Goal: Task Accomplishment & Management: Manage account settings

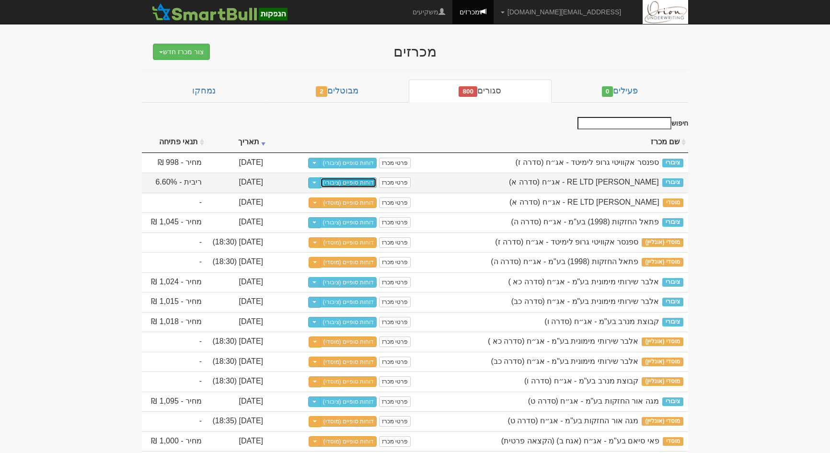
click at [360, 182] on link "דוחות סופיים (ציבורי)" at bounding box center [348, 182] width 57 height 11
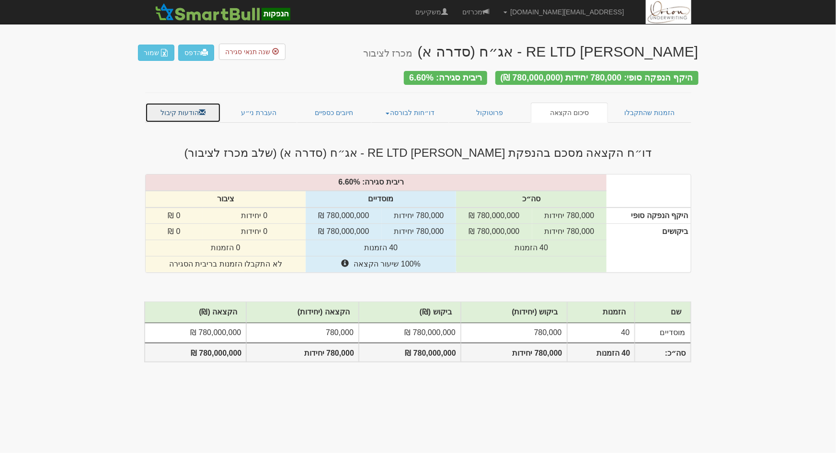
click at [181, 111] on link "הודעות קיבול" at bounding box center [183, 113] width 76 height 20
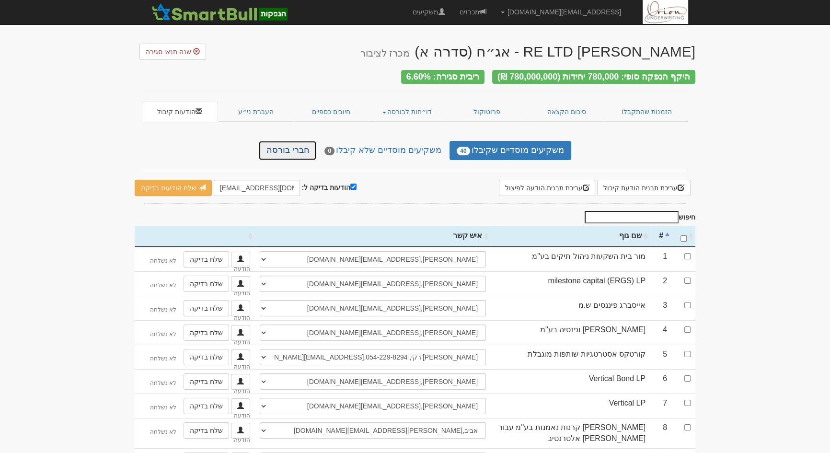
click at [302, 147] on link "חברי בורסה" at bounding box center [287, 150] width 57 height 19
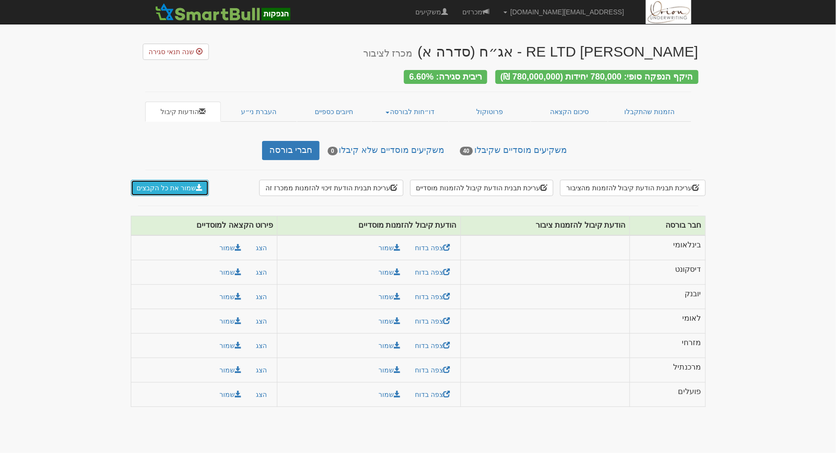
click at [185, 185] on button "שמור את כל הקבצים" at bounding box center [170, 188] width 79 height 16
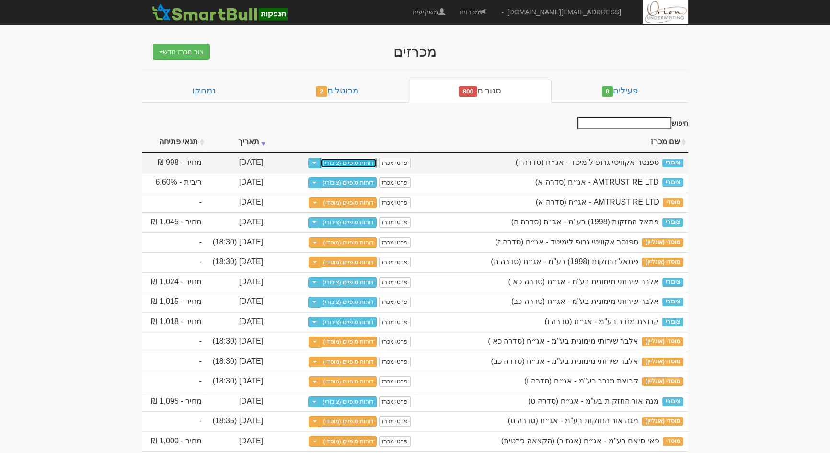
click at [369, 165] on link "דוחות סופיים (ציבורי)" at bounding box center [348, 163] width 57 height 11
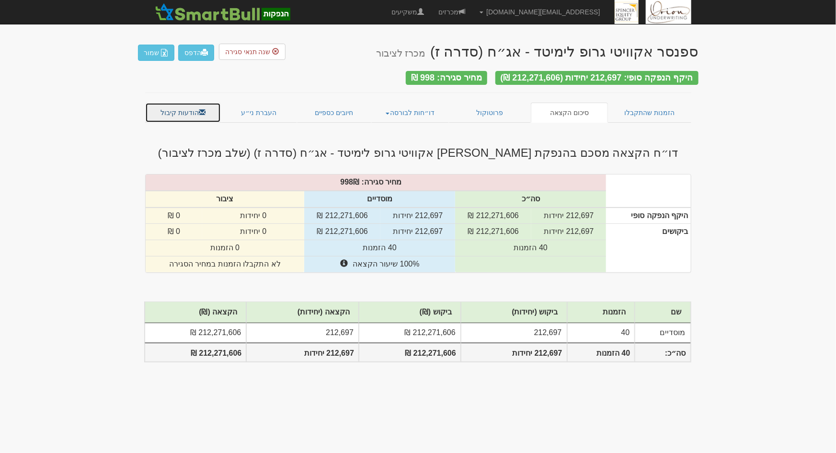
click at [189, 105] on link "הודעות קיבול" at bounding box center [183, 113] width 76 height 20
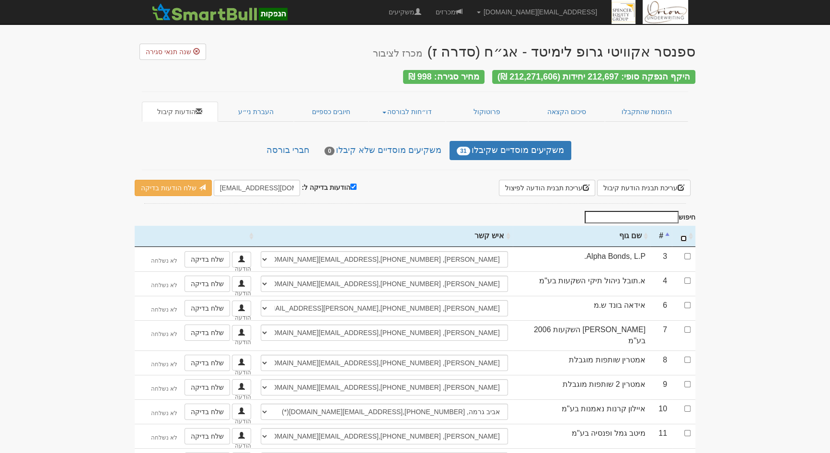
click at [681, 235] on input "\a : activate to sort column ascending" at bounding box center [683, 238] width 6 height 6
checkbox input "true"
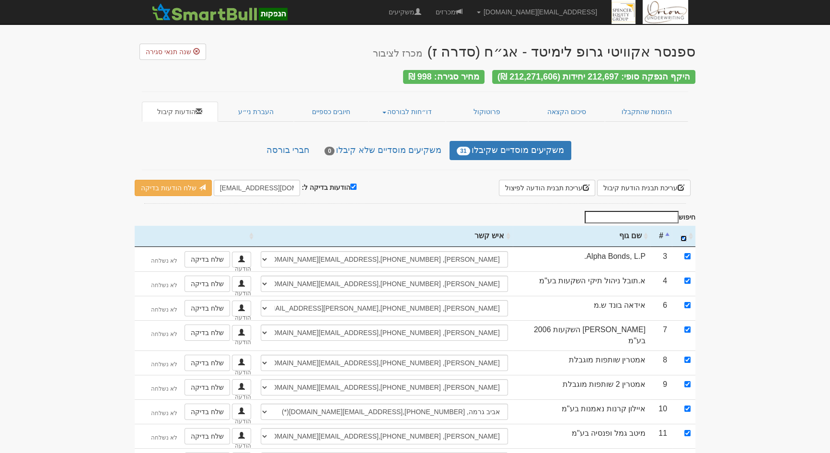
checkbox input "true"
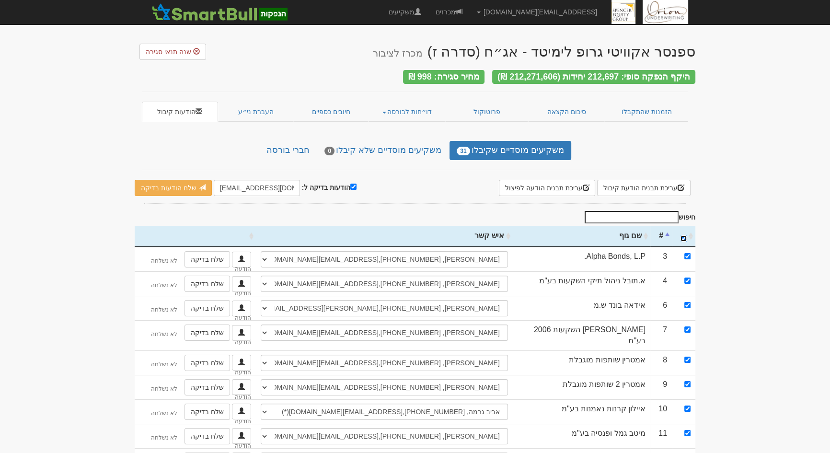
checkbox input "true"
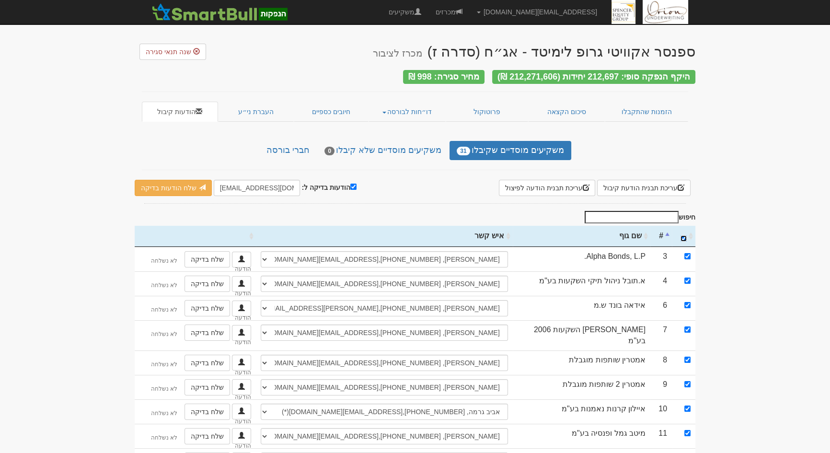
checkbox input "true"
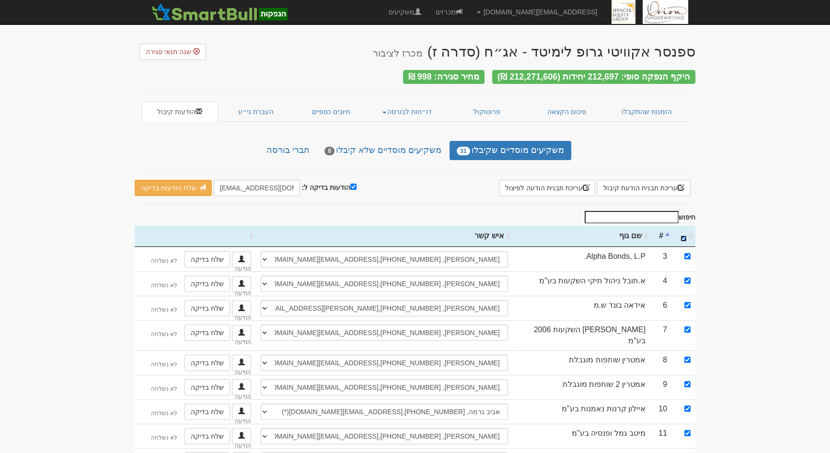
checkbox input "true"
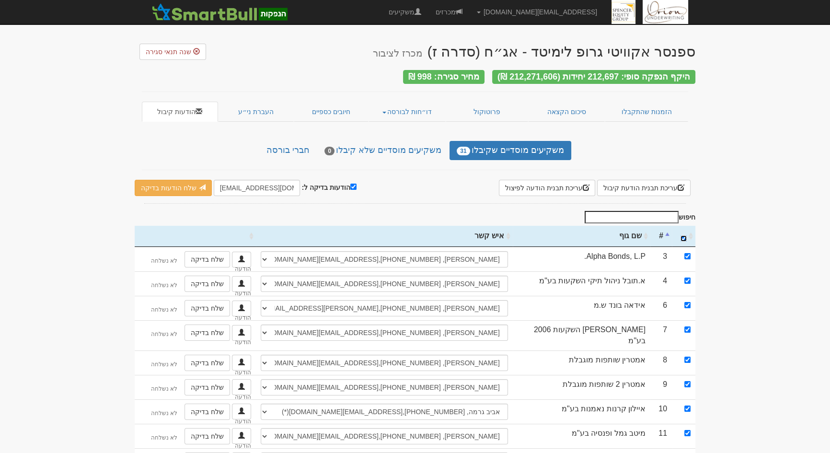
checkbox input "true"
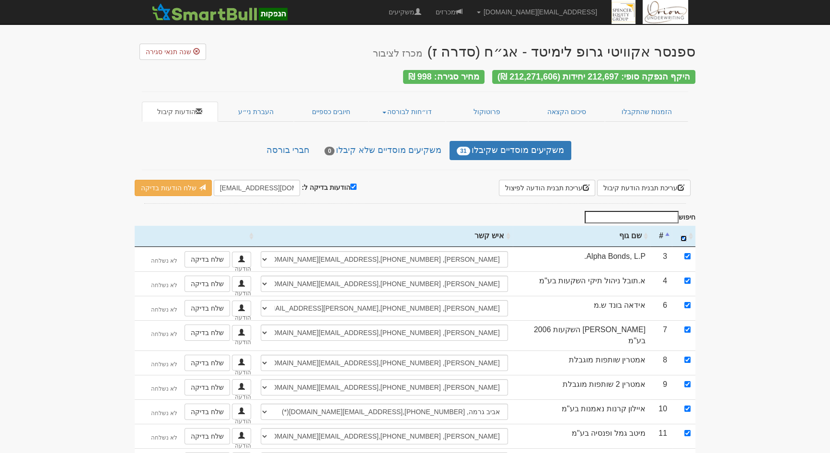
checkbox input "true"
click at [225, 180] on input "hanpaka@orion-uw.com" at bounding box center [257, 188] width 86 height 16
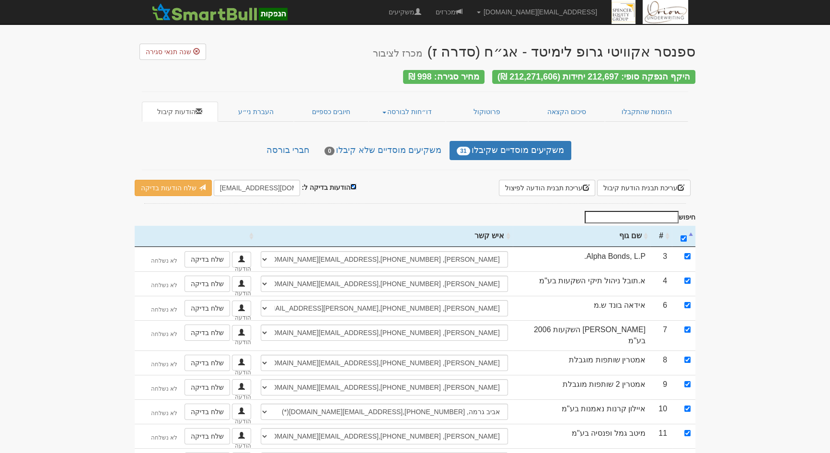
click at [350, 183] on input "הודעות בדיקה ל:" at bounding box center [353, 186] width 6 height 6
checkbox input "false"
click at [149, 182] on link "שלח הודעות למשקיעים" at bounding box center [179, 188] width 89 height 16
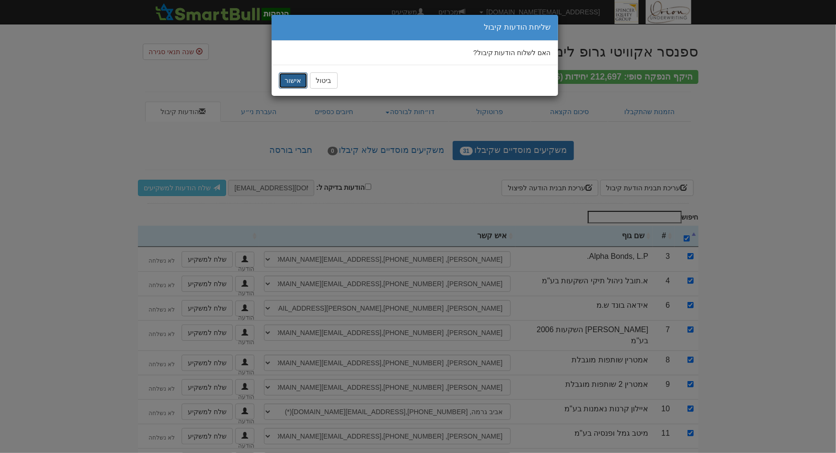
click at [284, 78] on button "אישור" at bounding box center [293, 80] width 29 height 16
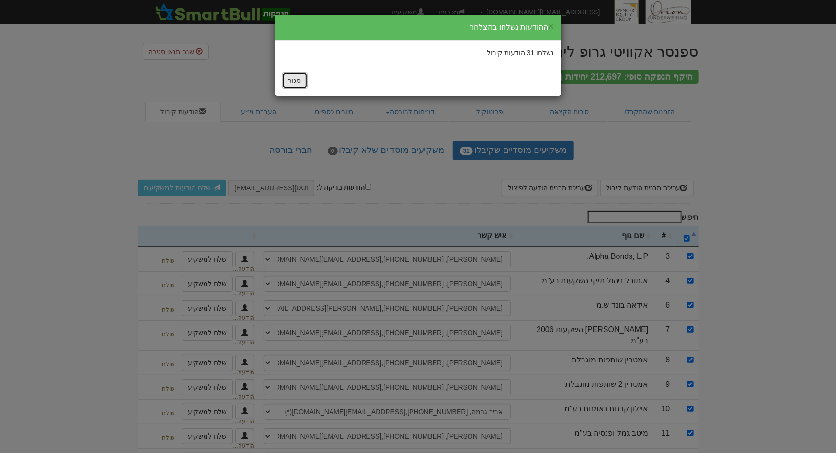
click at [302, 85] on button "סגור" at bounding box center [294, 80] width 25 height 16
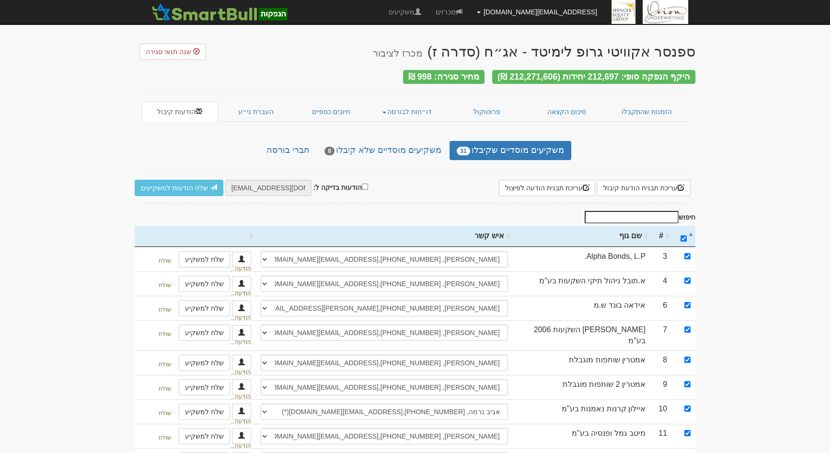
click at [527, 9] on link "[EMAIL_ADDRESS][DOMAIN_NAME]" at bounding box center [537, 12] width 135 height 24
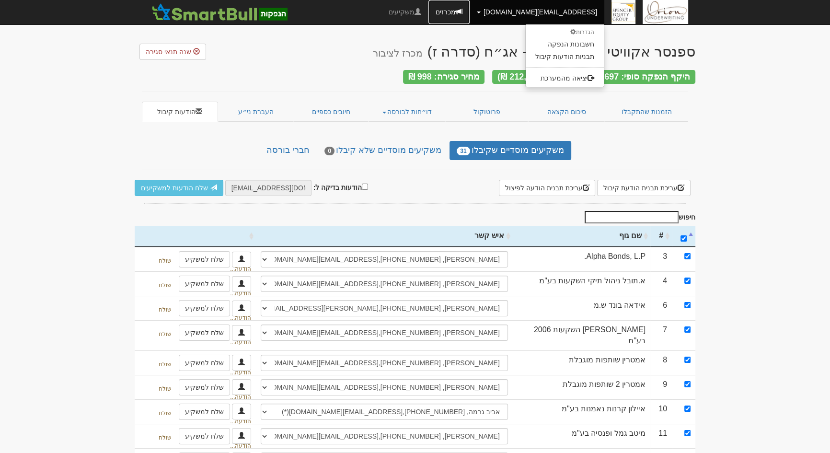
click at [470, 8] on link "מכרזים" at bounding box center [448, 12] width 41 height 24
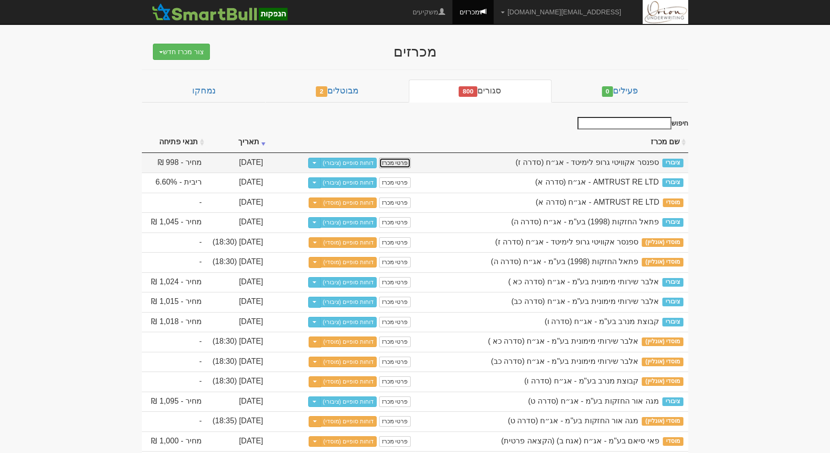
click at [395, 159] on link "פרטי מכרז" at bounding box center [395, 163] width 32 height 11
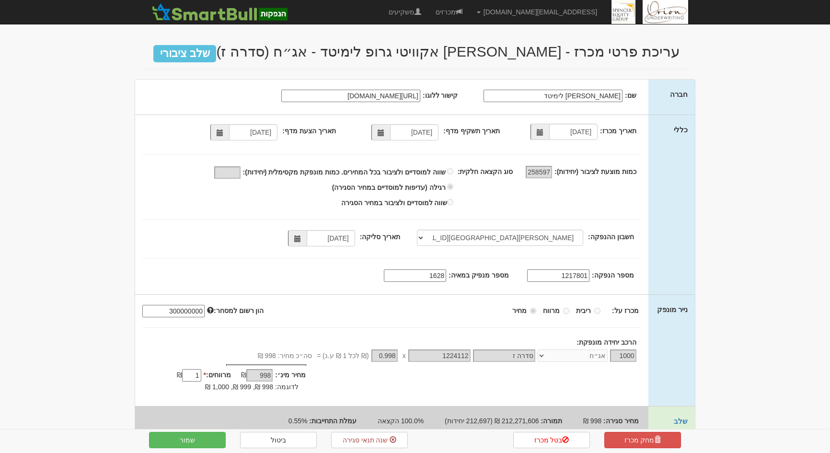
select select "[PERSON_NAME][GEOGRAPHIC_DATA][FINANCIAL_ID]"
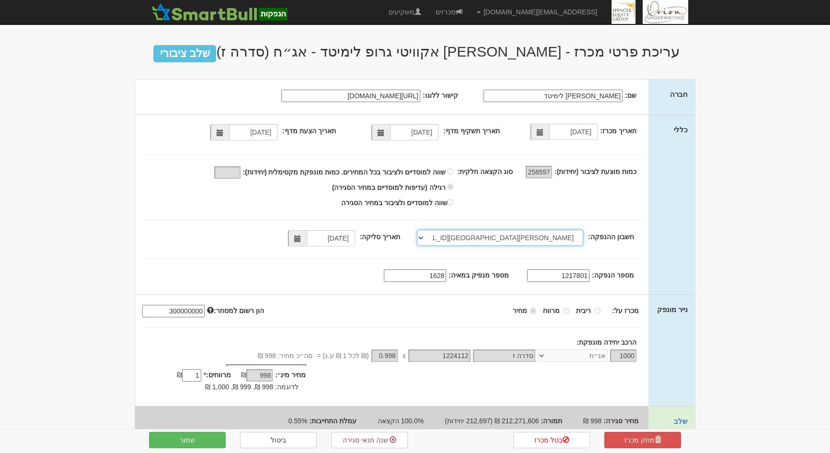
click at [509, 234] on select "[PERSON_NAME], 480, 123775, [FINANCIAL_ID] [PERSON_NAME], 480, 123767, [FINANCI…" at bounding box center [500, 237] width 166 height 16
click at [550, 242] on select "[PERSON_NAME], 480, 123775, [FINANCIAL_ID] [PERSON_NAME], 480, 123767, [FINANCI…" at bounding box center [500, 237] width 166 height 16
